Goal: Find specific page/section: Find specific page/section

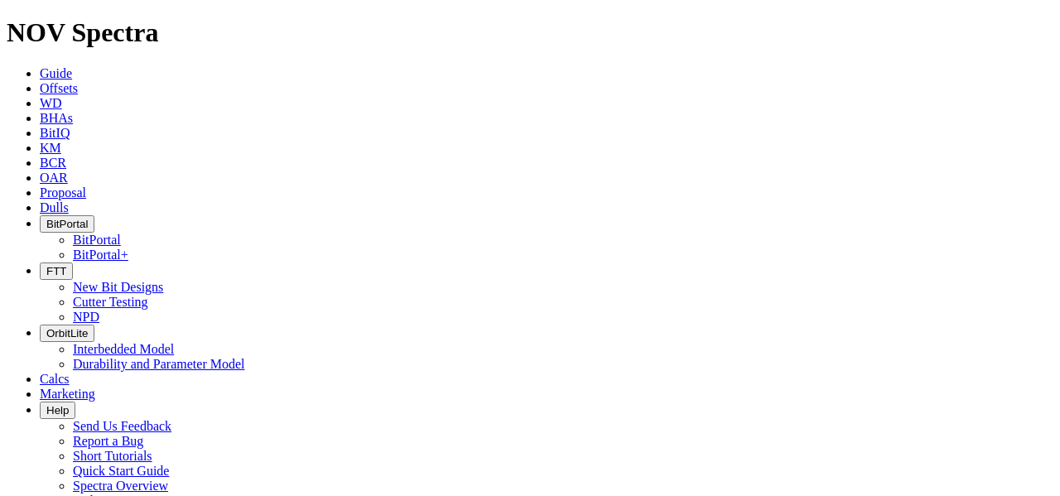
click at [78, 81] on span "Offsets" at bounding box center [59, 88] width 38 height 14
paste input "F317085"
type input "F317085"
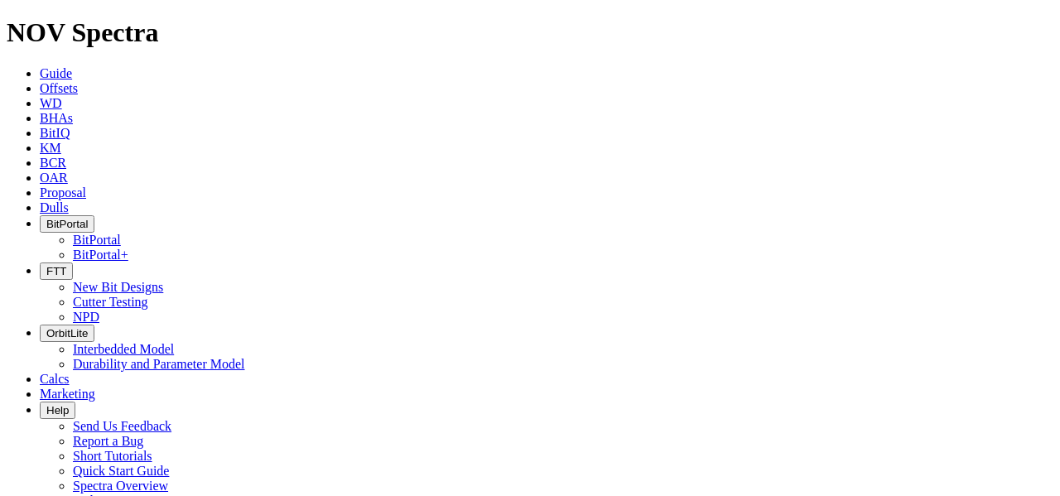
radio input "true"
radio input "false"
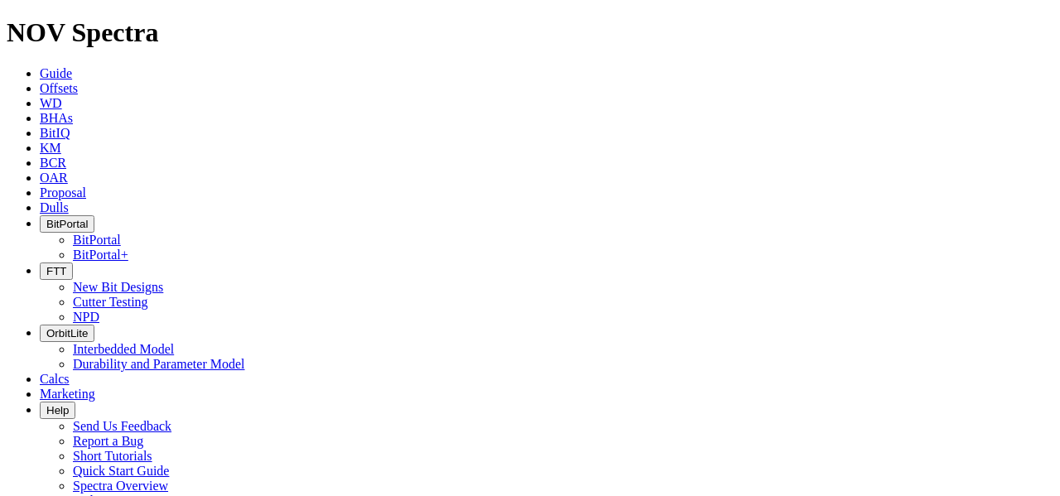
paste input "983"
paste input "6"
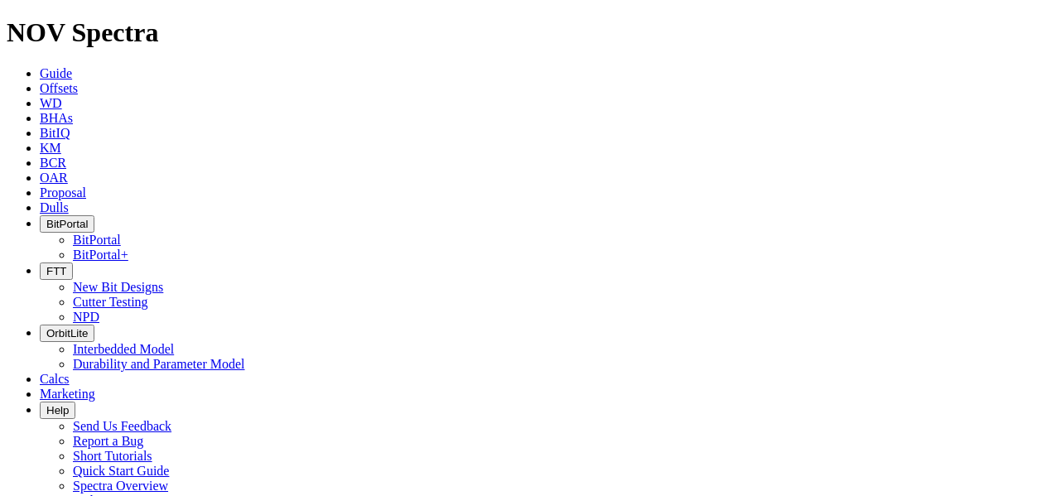
type input "F319836"
click at [88, 218] on span "BitPortal" at bounding box center [66, 224] width 41 height 12
click at [121, 233] on link "BitPortal" at bounding box center [97, 240] width 48 height 14
